Goal: Find specific page/section: Find specific page/section

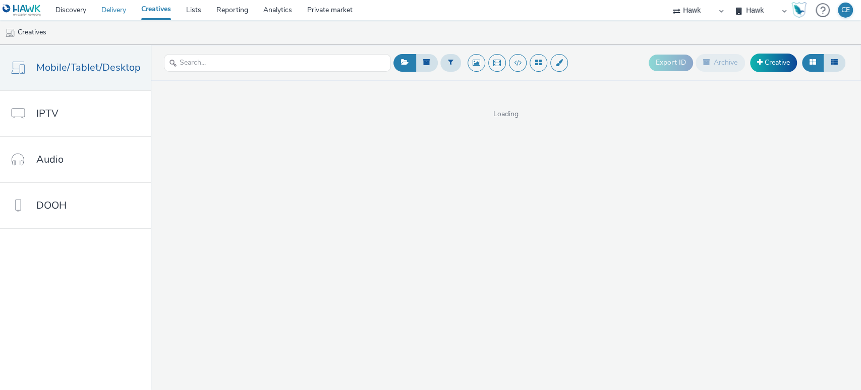
click at [118, 12] on link "Delivery" at bounding box center [114, 10] width 40 height 20
